Goal: Task Accomplishment & Management: Manage account settings

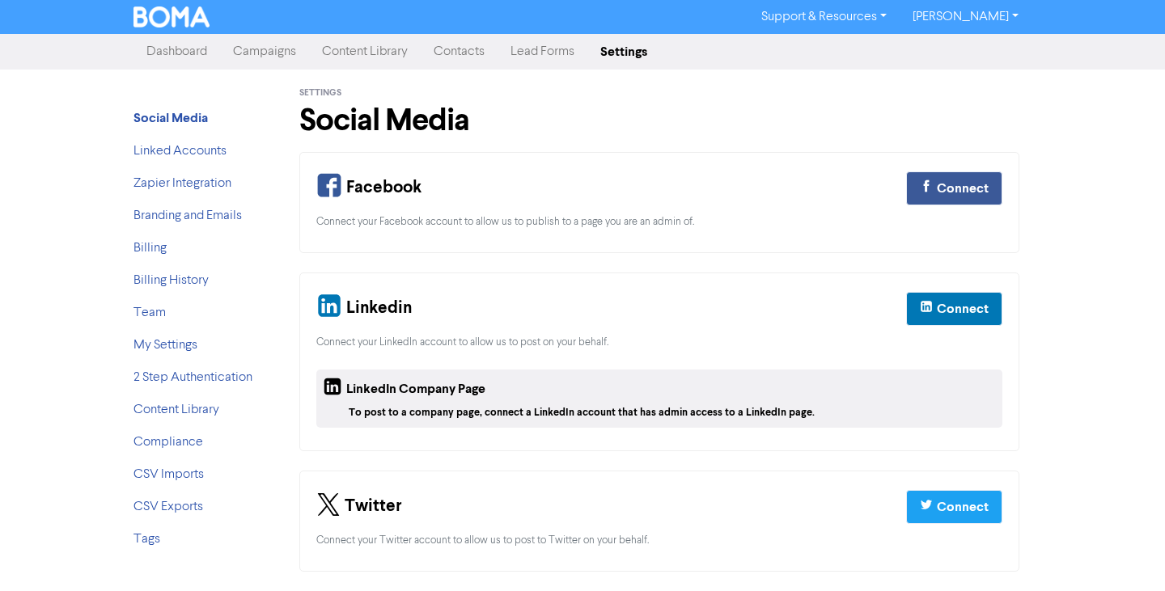
click at [945, 18] on link "[PERSON_NAME]" at bounding box center [966, 17] width 132 height 26
click at [874, 70] on div "Settings Social Media" at bounding box center [659, 111] width 720 height 83
click at [155, 314] on link "Team" at bounding box center [149, 313] width 32 height 13
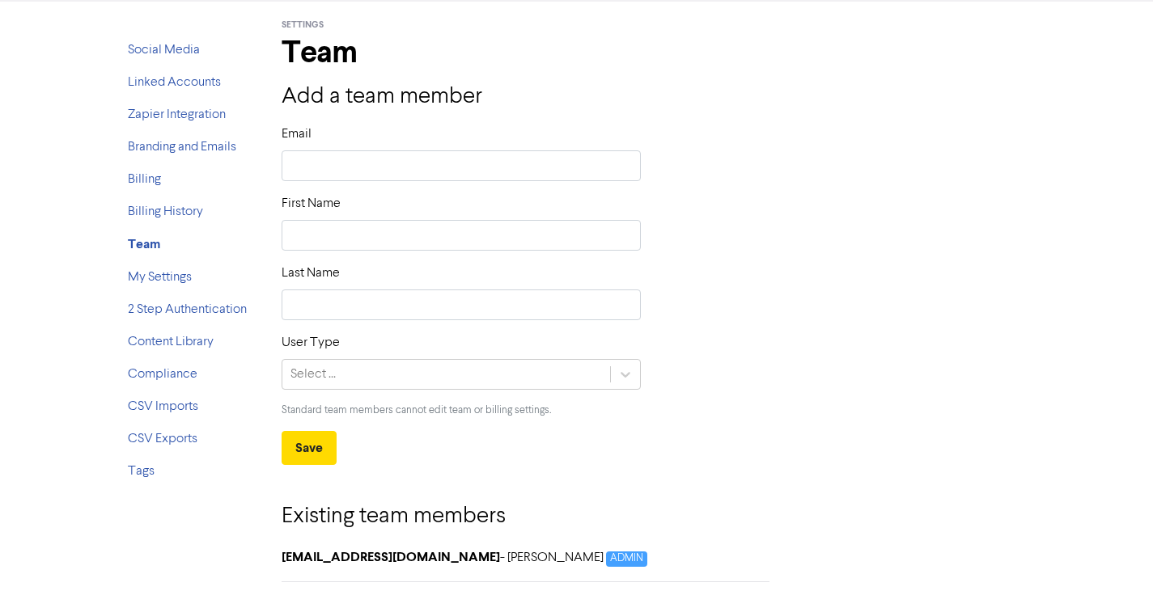
scroll to position [163, 0]
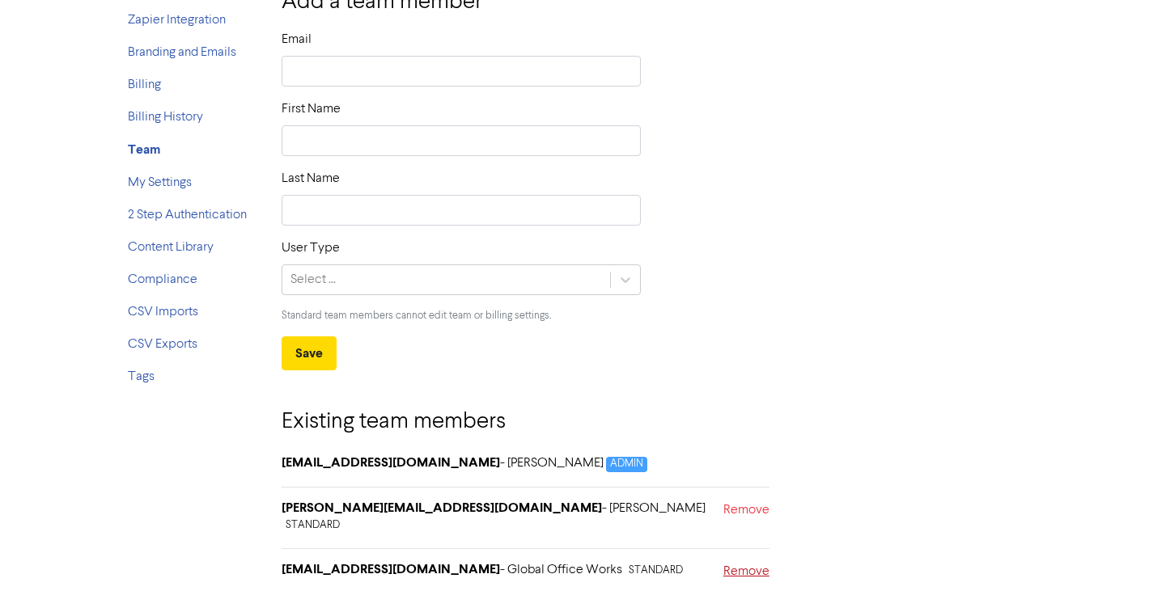
click at [748, 562] on link "Remove" at bounding box center [746, 573] width 46 height 23
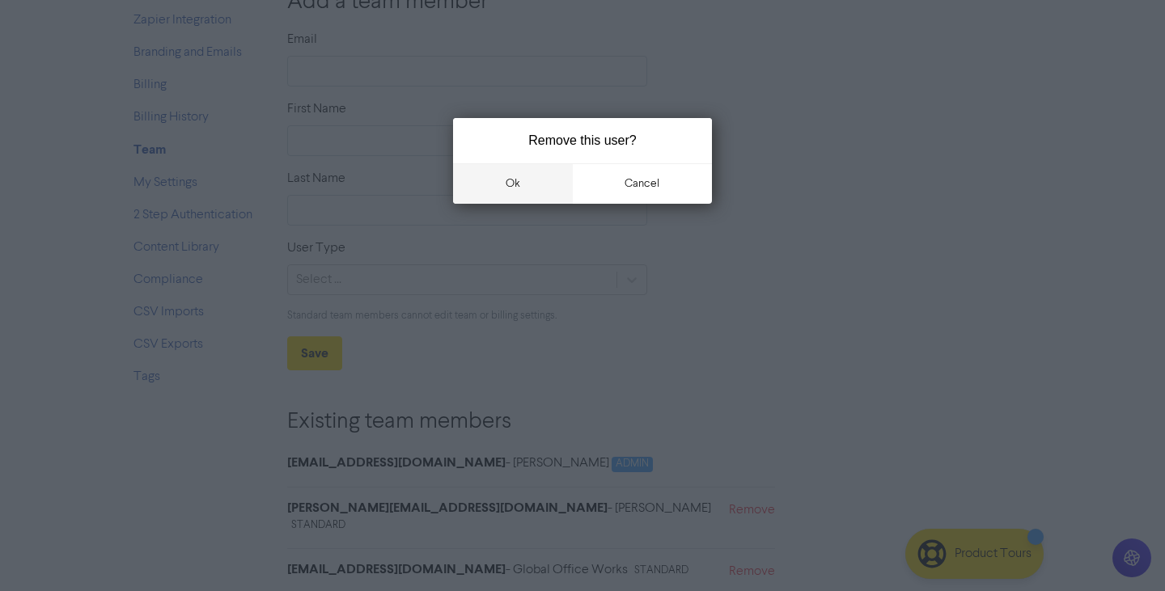
click at [541, 180] on button "ok" at bounding box center [513, 183] width 120 height 40
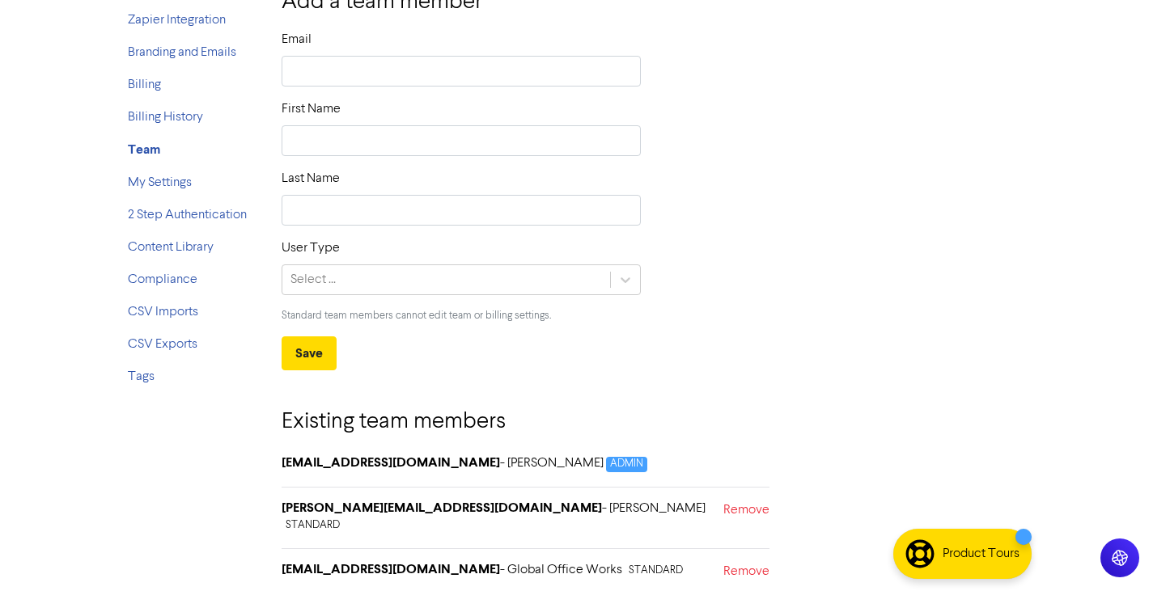
scroll to position [117, 0]
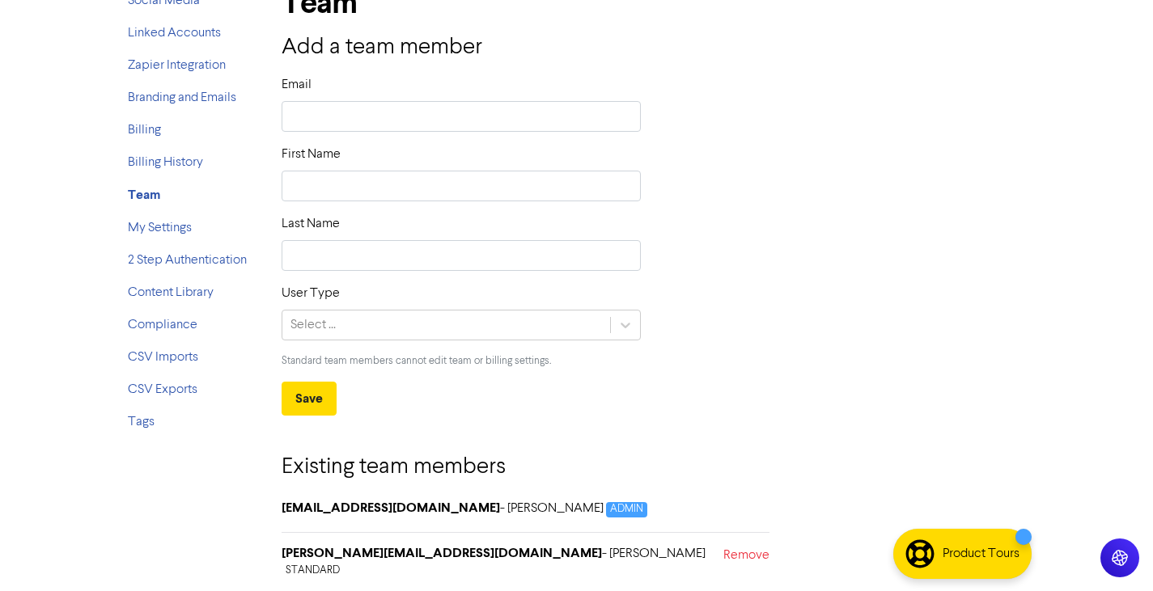
click at [410, 72] on div "Add a team member Email First Name Last Name User Type Select ... Standard team…" at bounding box center [654, 225] width 744 height 381
click at [405, 119] on input "text" at bounding box center [462, 116] width 360 height 31
paste input "[EMAIL_ADDRESS][DOMAIN_NAME]"
type input "[EMAIL_ADDRESS][DOMAIN_NAME]"
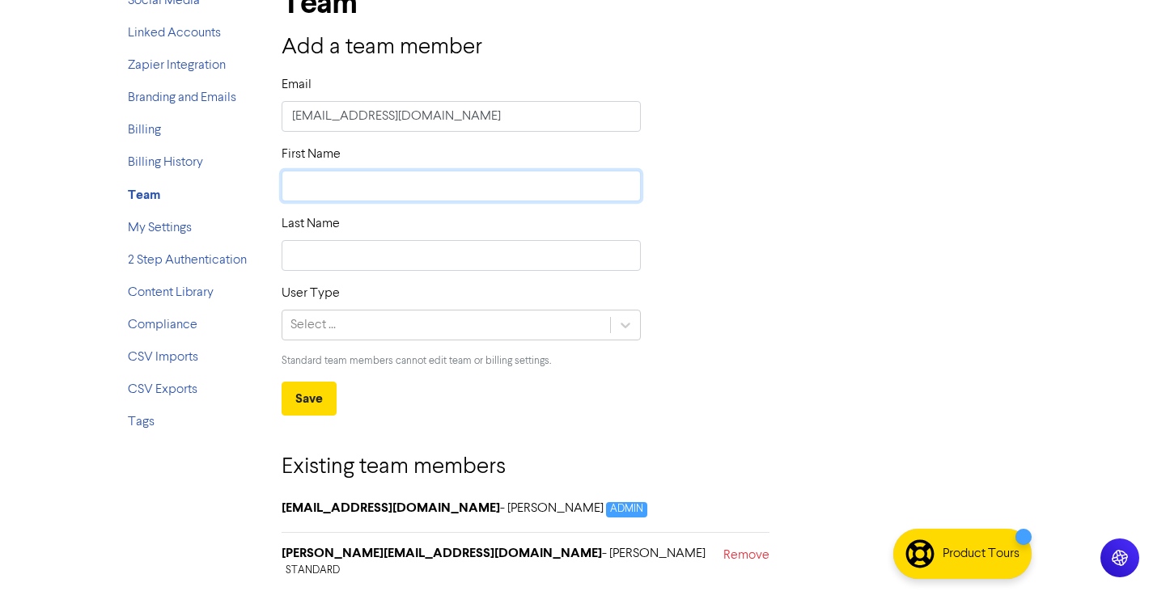
click at [355, 194] on input "text" at bounding box center [462, 186] width 360 height 31
type input "G"
type input "Gl"
type input "Glo"
type input "Glob"
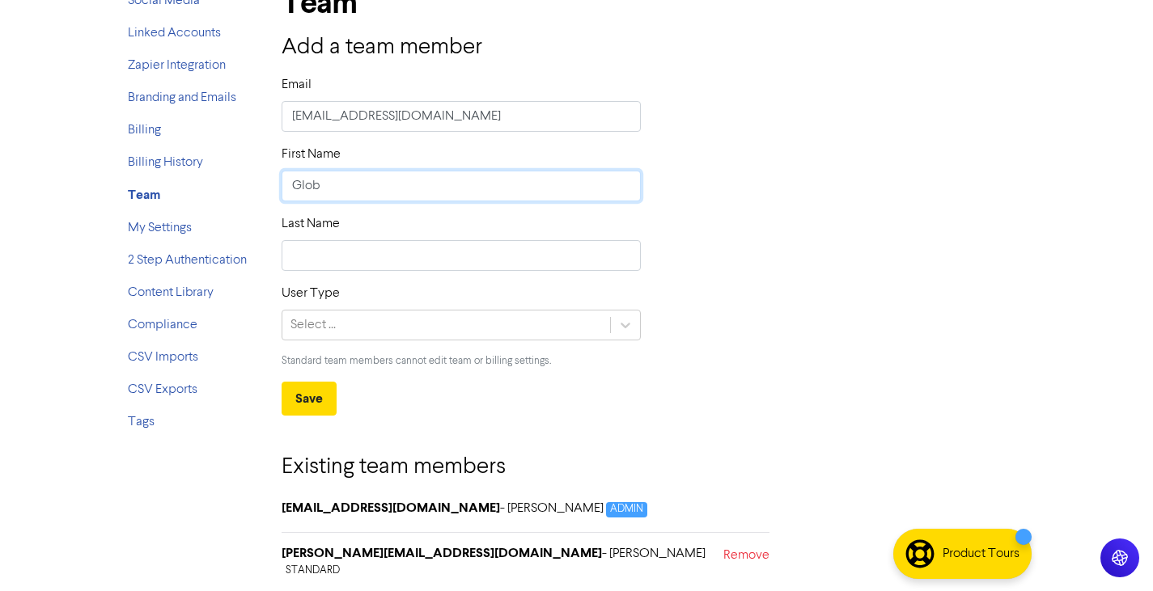
type input "Globa"
type input "Global"
type input "Global Office"
click at [402, 257] on input "text" at bounding box center [462, 255] width 360 height 31
type input "Works"
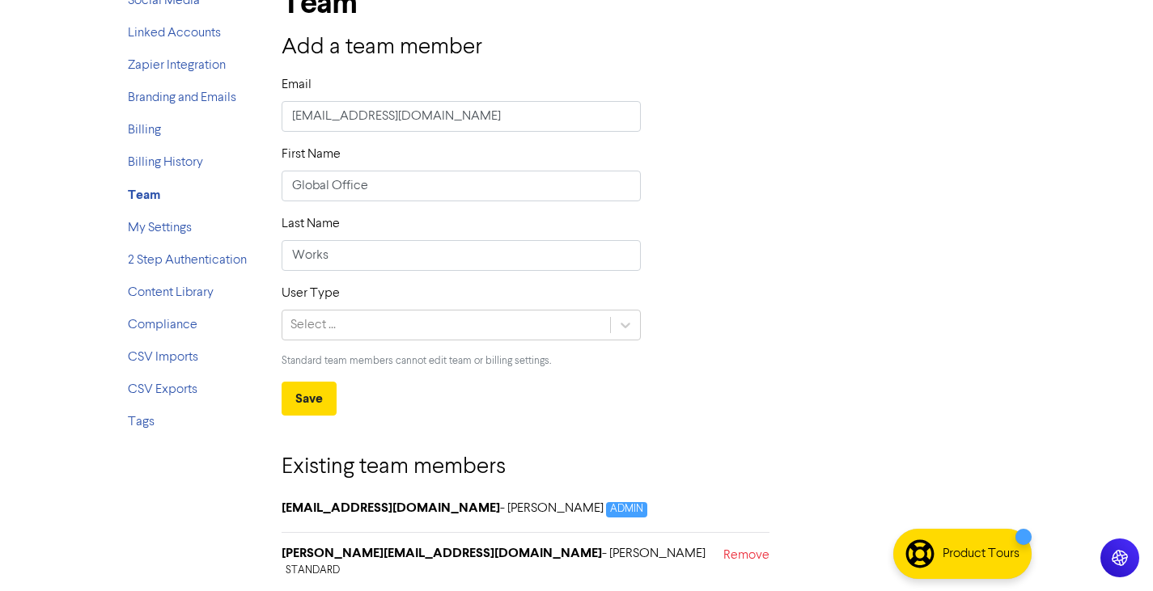
click at [352, 341] on div "User Type Select ... Standard team members cannot edit team or billing settings." at bounding box center [461, 333] width 384 height 98
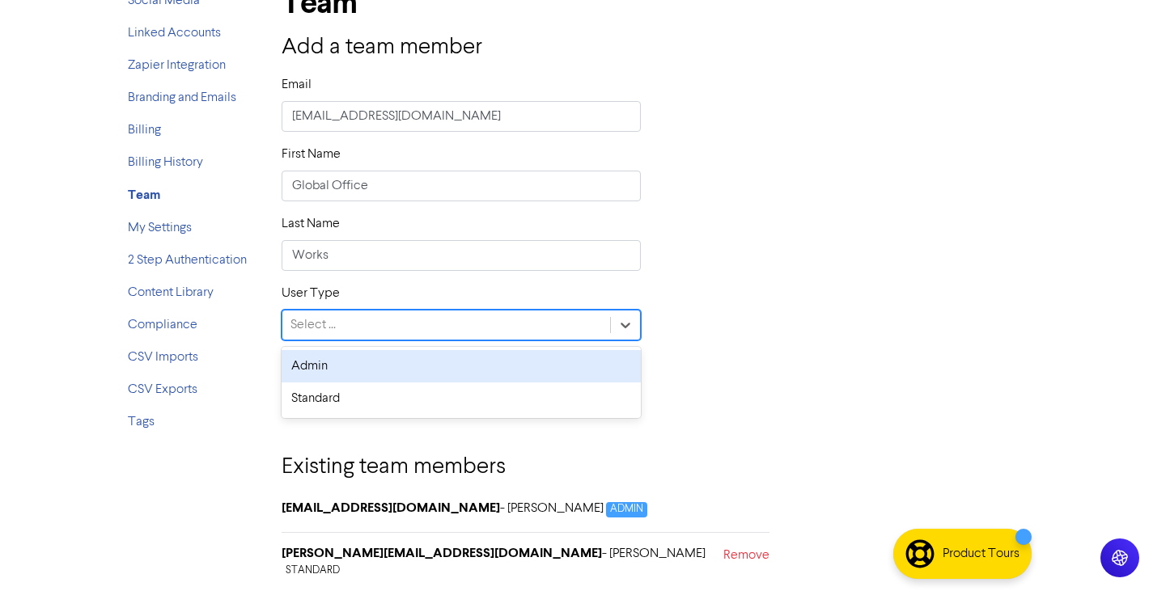
click at [374, 327] on div "Select ..." at bounding box center [446, 325] width 328 height 29
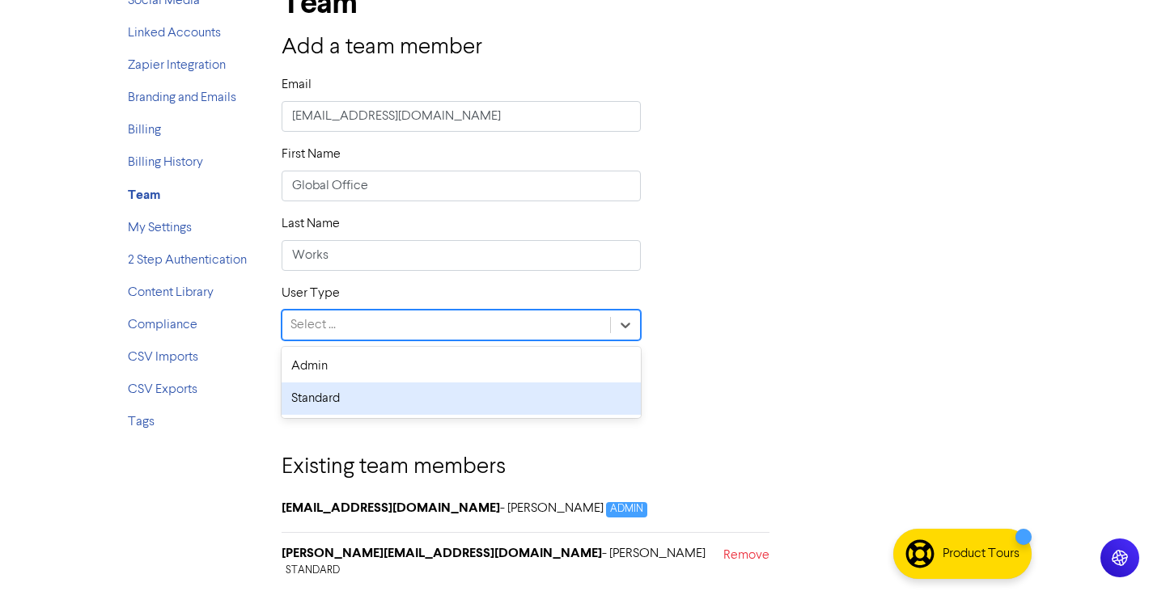
click at [351, 401] on div "Standard" at bounding box center [462, 399] width 360 height 32
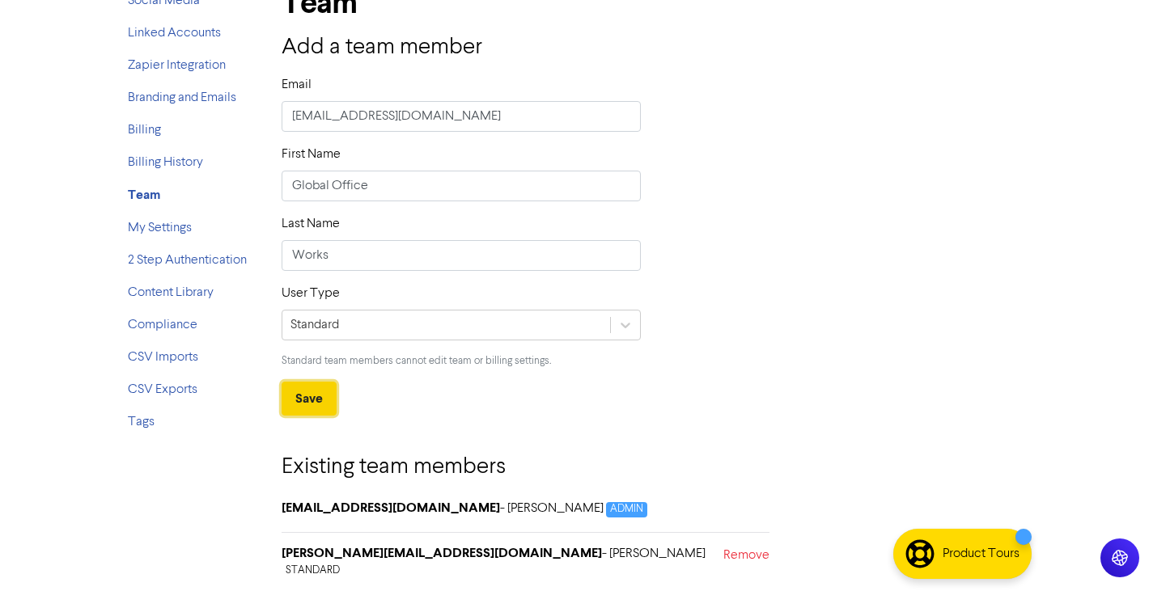
click at [320, 400] on button "Save" at bounding box center [309, 399] width 55 height 34
